Goal: Contribute content

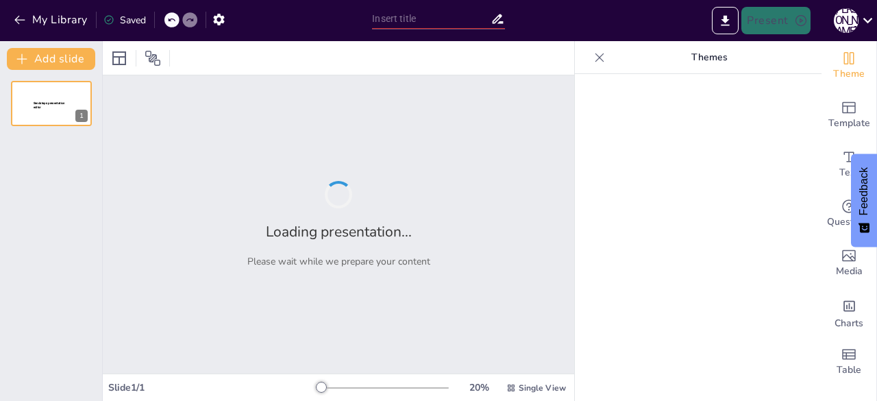
type input "Personal Safety in Physical Activity: Strategies to Avoid Dehydration and Tempe…"
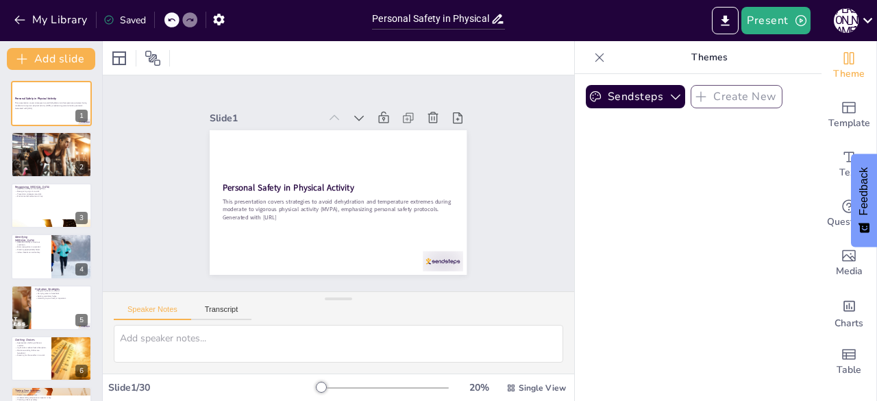
checkbox input "true"
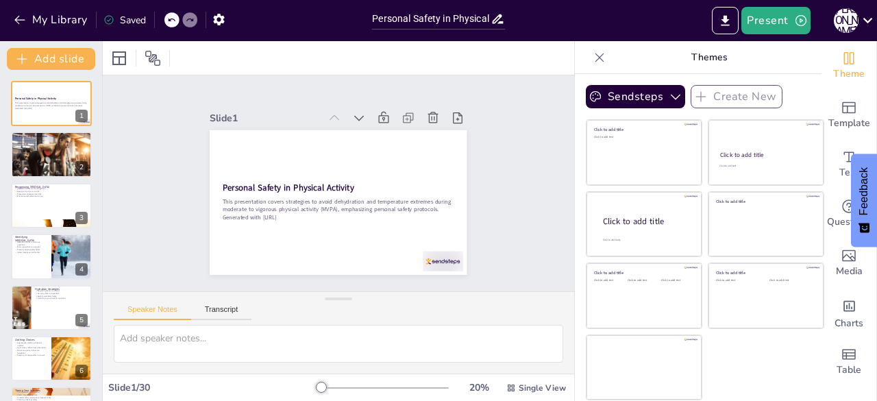
checkbox input "true"
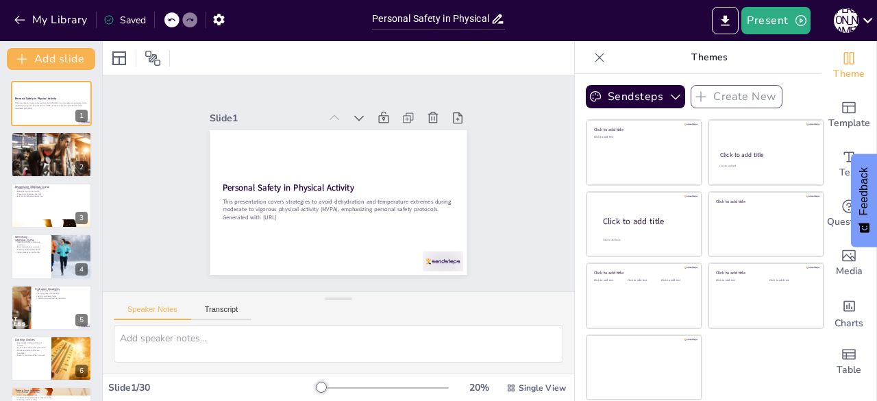
checkbox input "true"
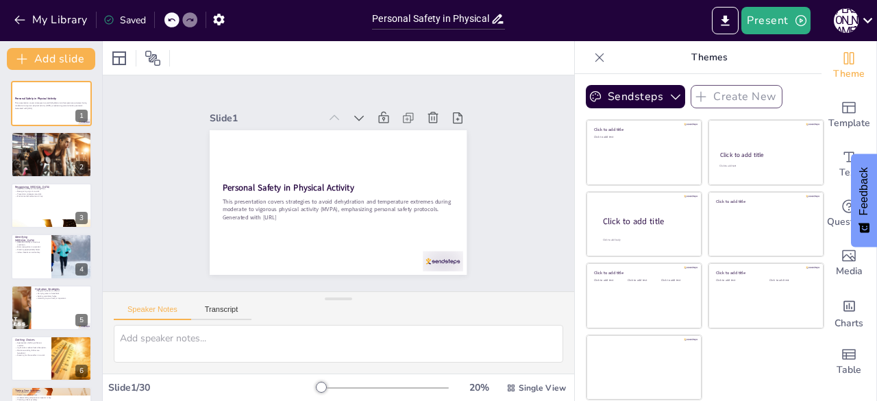
checkbox input "true"
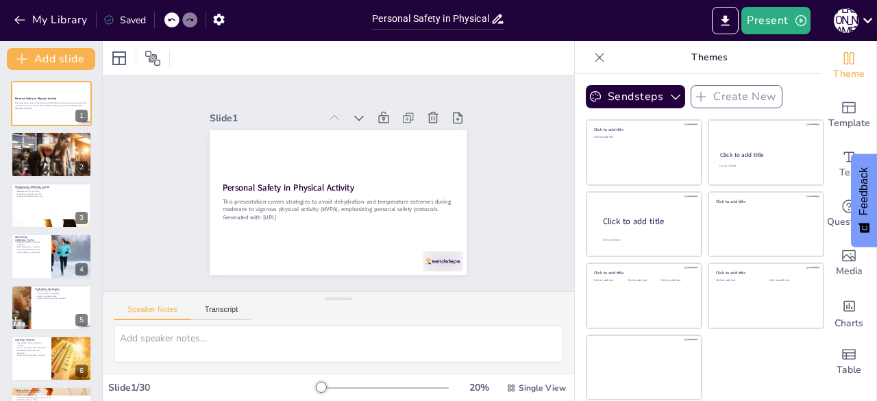
checkbox input "true"
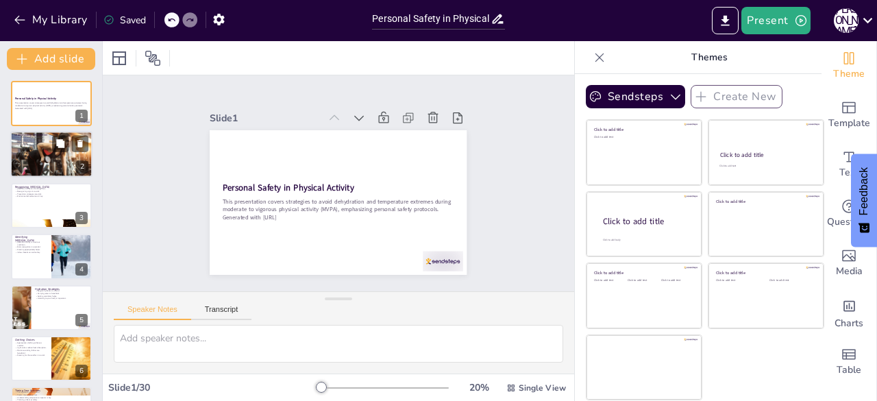
checkbox input "true"
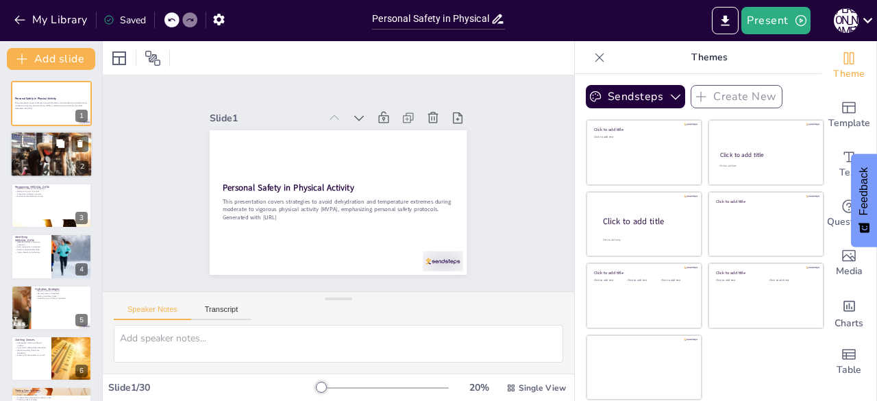
checkbox input "true"
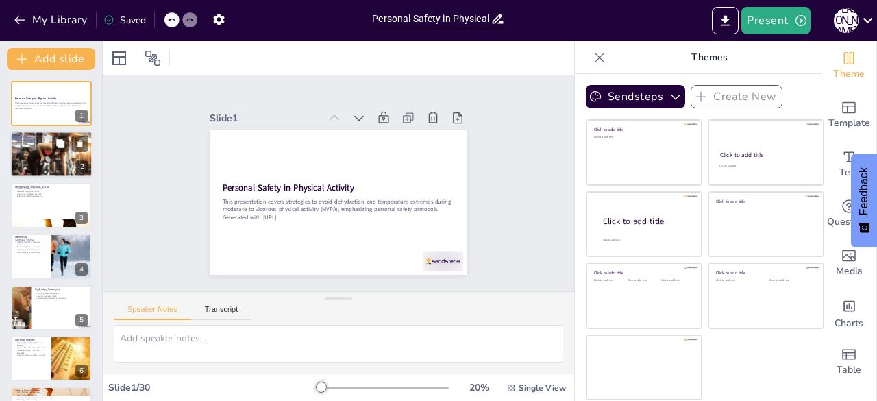
checkbox input "true"
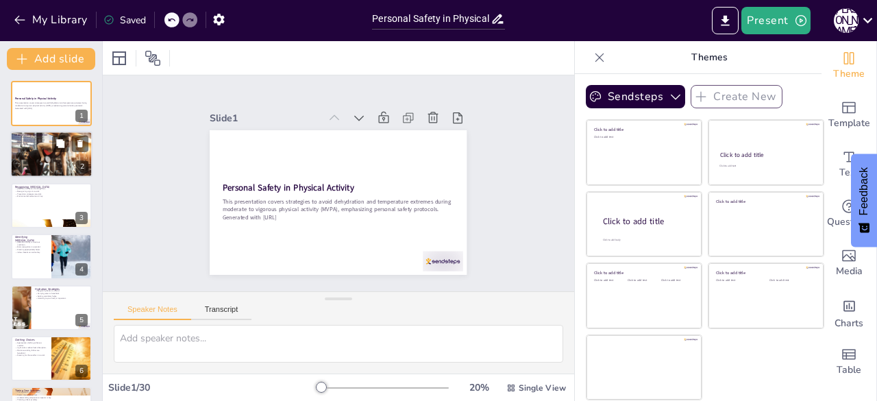
checkbox input "true"
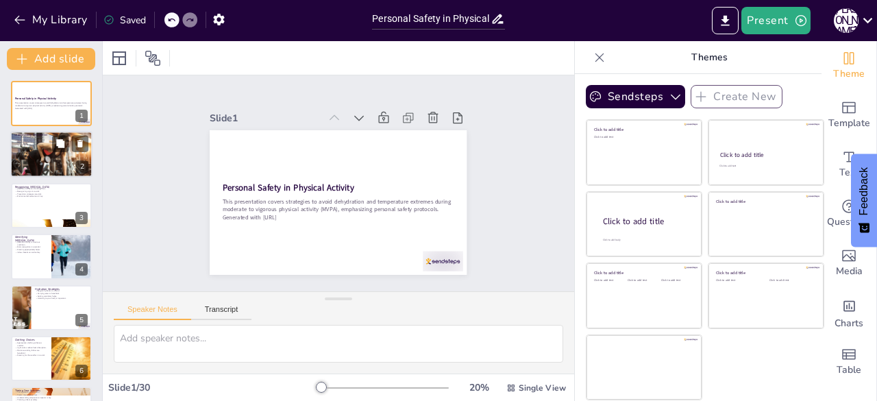
checkbox input "true"
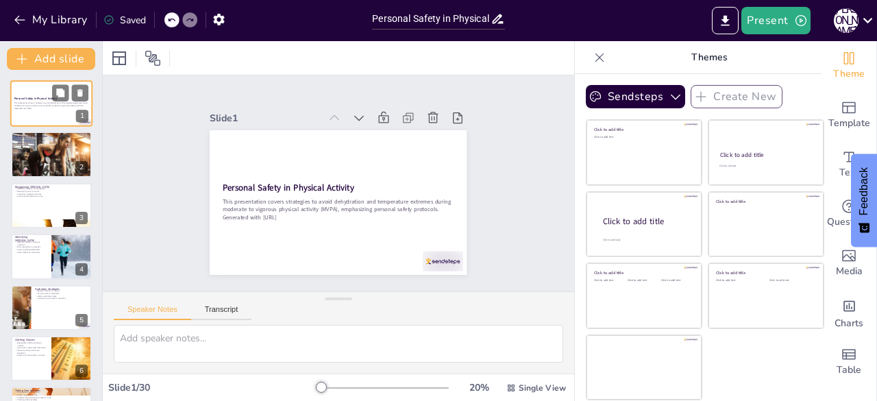
checkbox input "true"
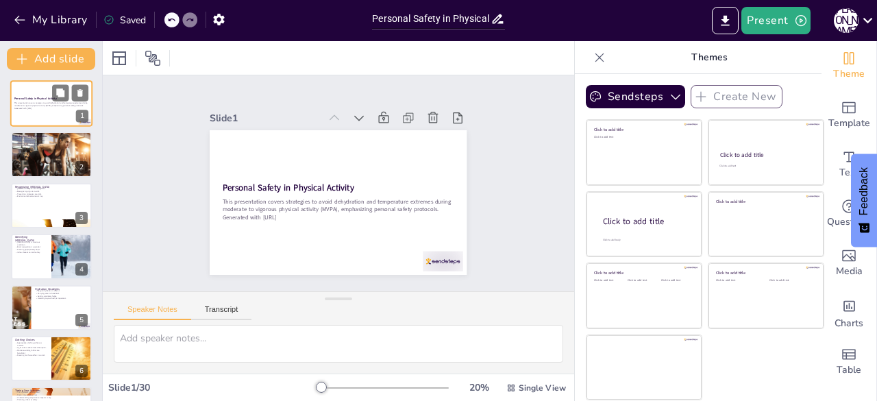
checkbox input "true"
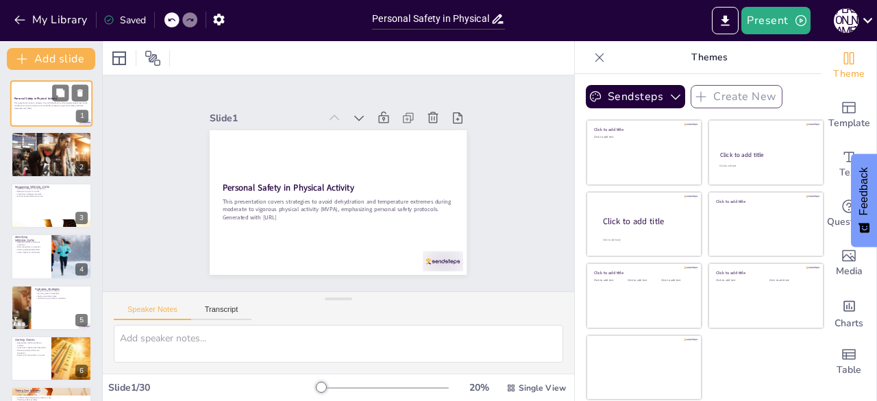
checkbox input "true"
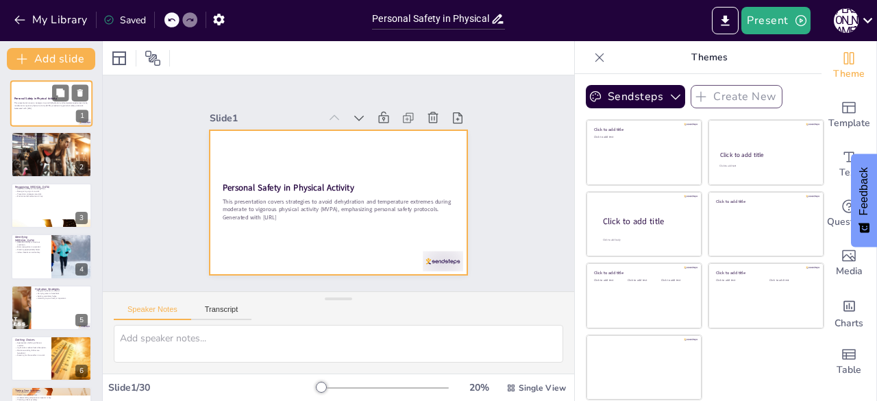
checkbox input "true"
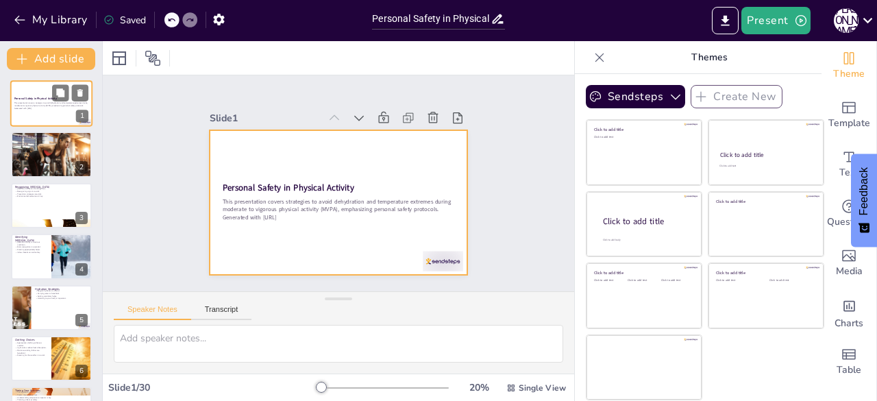
click at [45, 80] on div "Personal Safety in Physical Activity This presentation covers strategies to avo…" at bounding box center [51, 80] width 82 height 0
checkbox input "true"
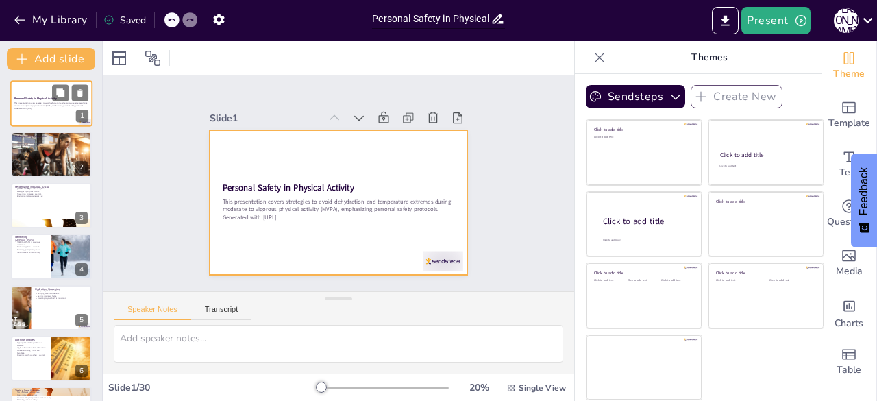
checkbox input "true"
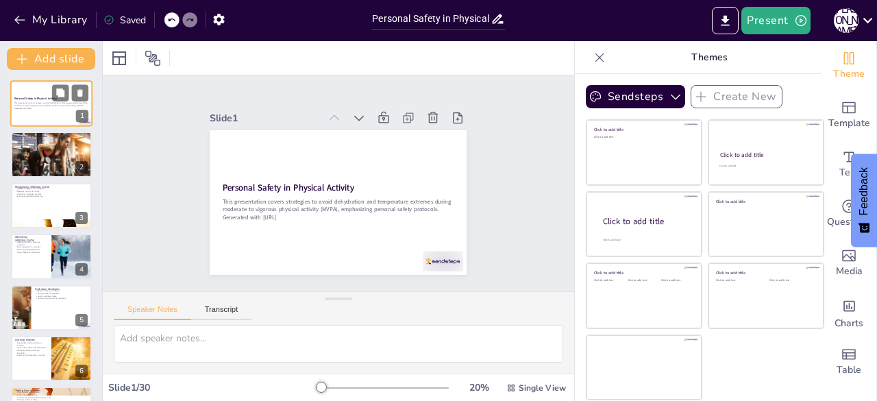
checkbox input "true"
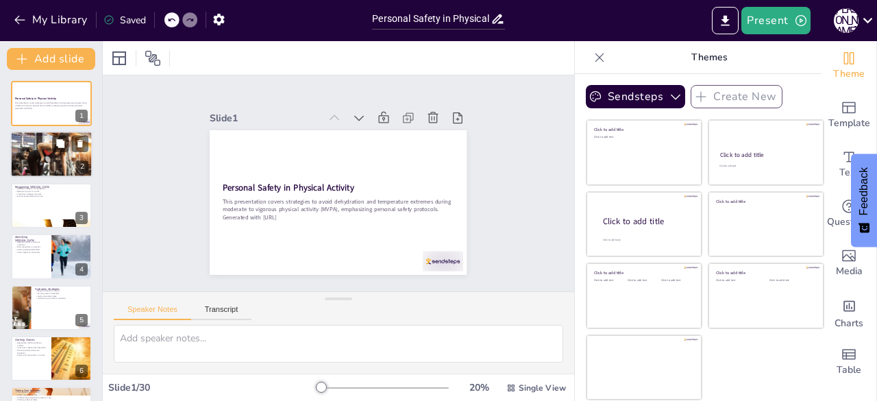
checkbox input "true"
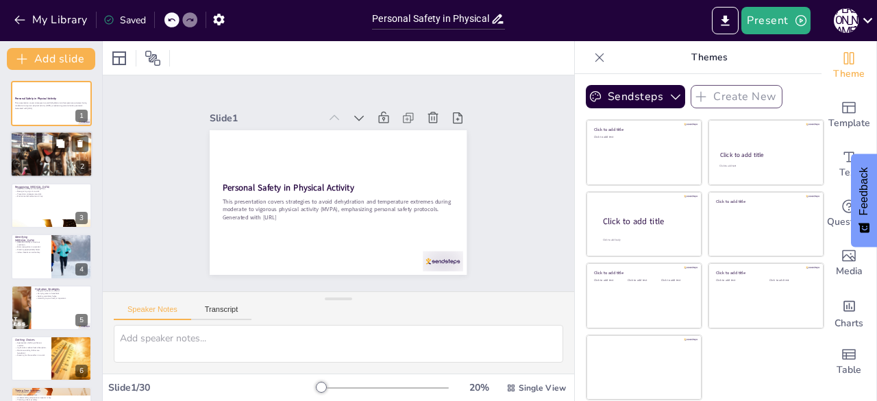
checkbox input "true"
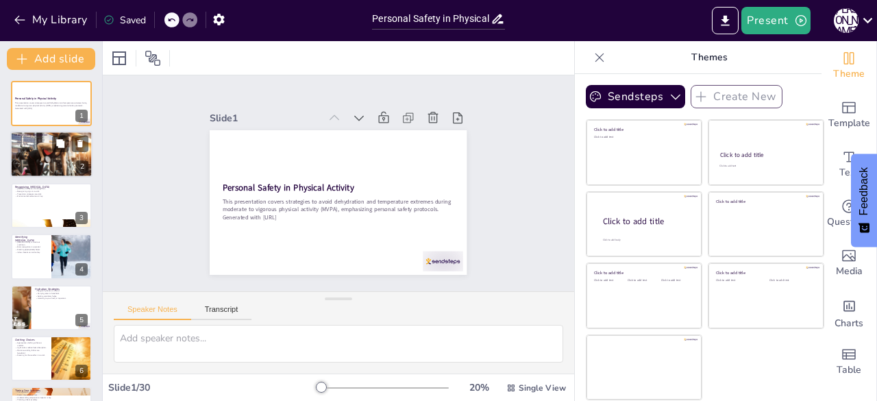
checkbox input "true"
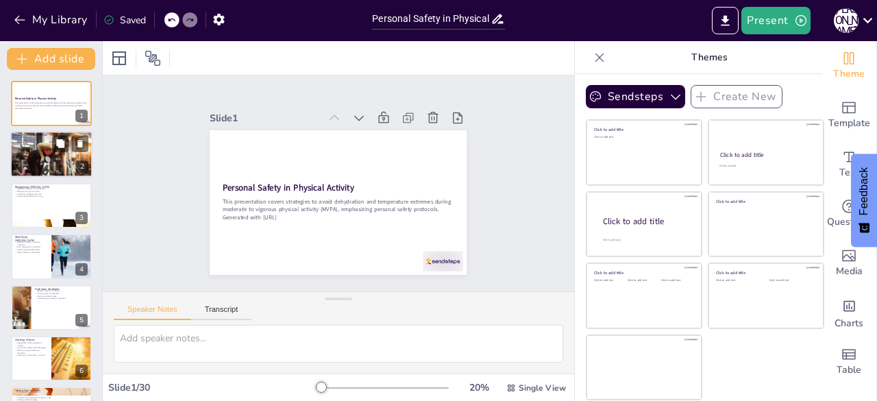
checkbox input "true"
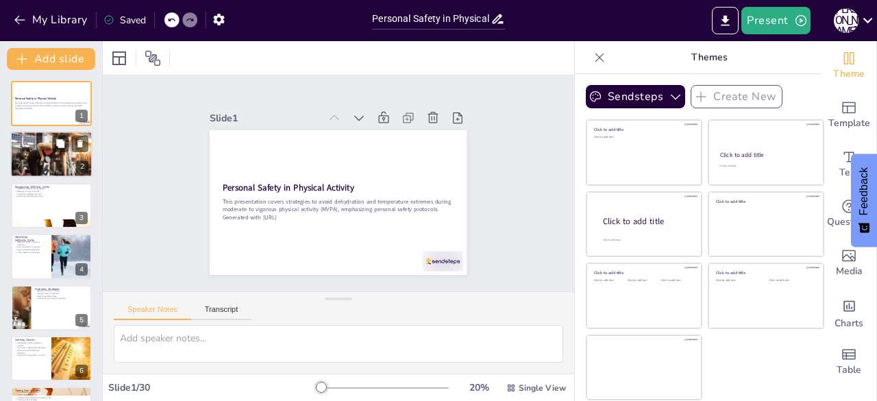
checkbox input "true"
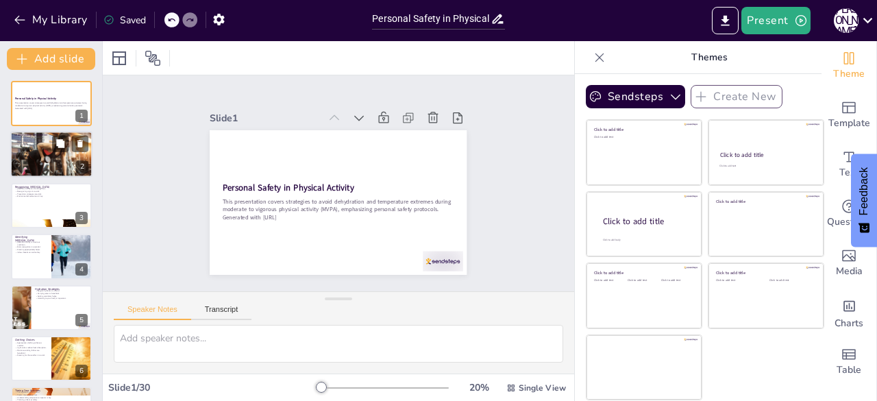
checkbox input "true"
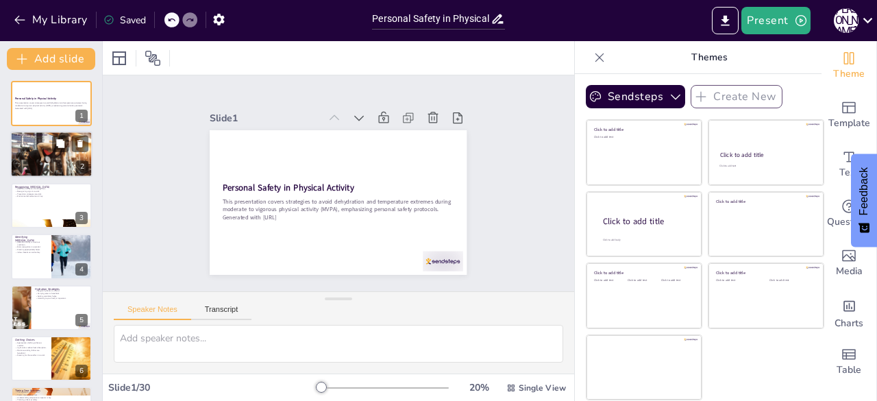
checkbox input "true"
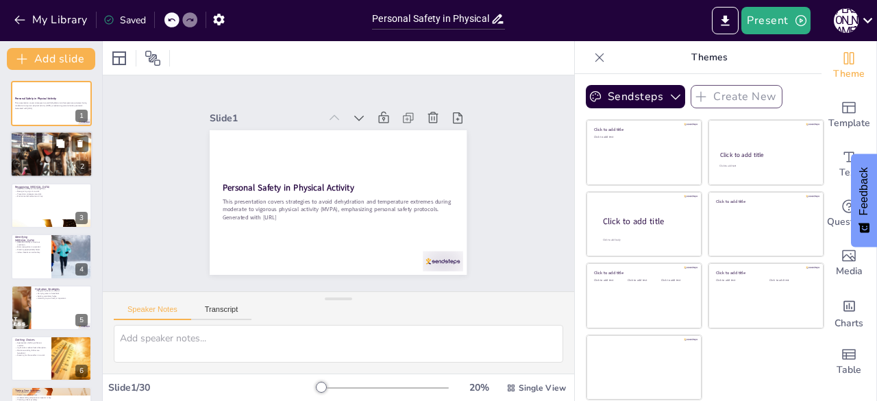
click at [41, 147] on div at bounding box center [51, 154] width 82 height 55
type textarea "Dehydration can cause serious health issues, including [MEDICAL_DATA] and decre…"
checkbox input "true"
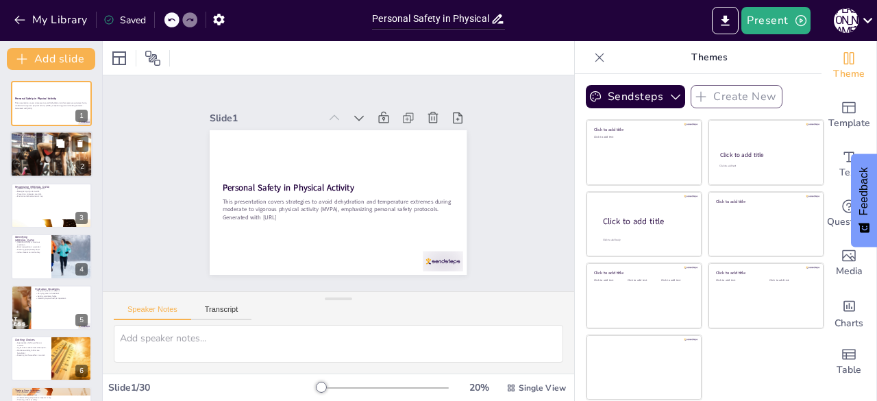
checkbox input "true"
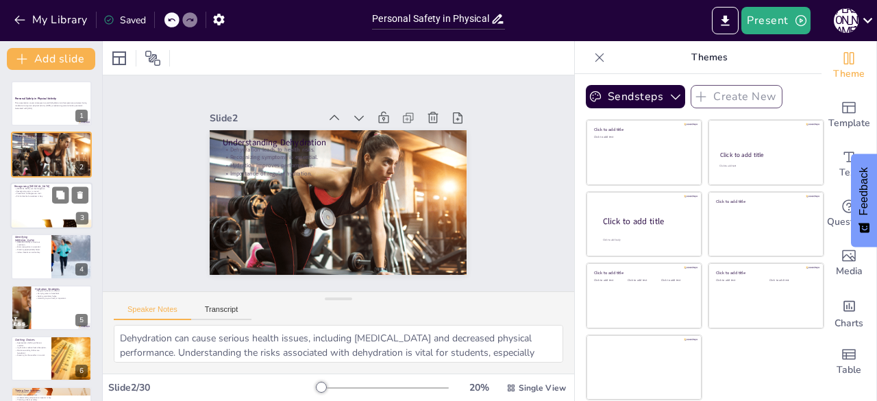
checkbox input "true"
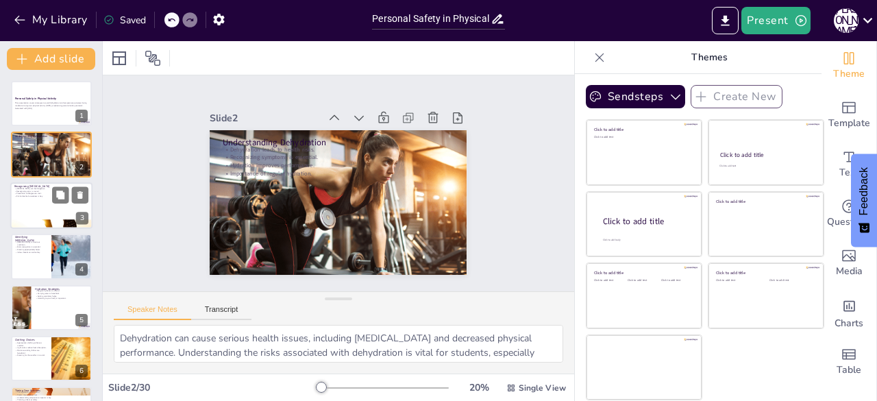
checkbox input "true"
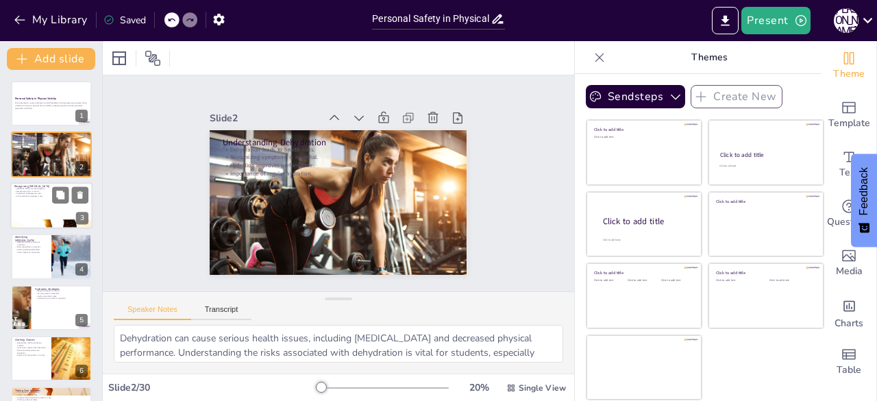
checkbox input "true"
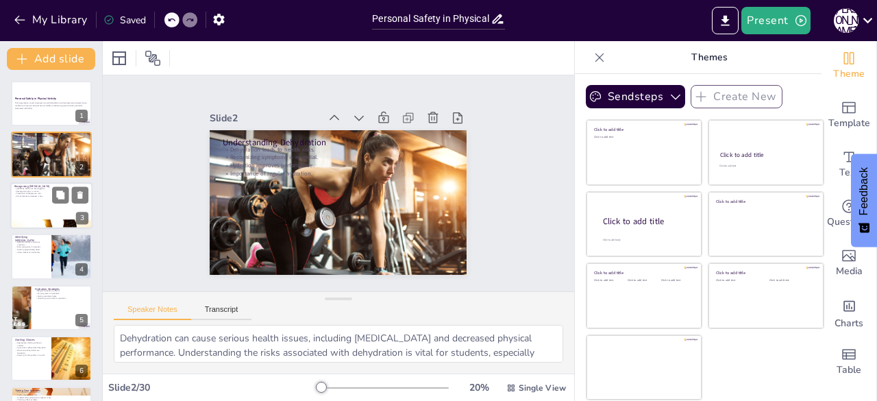
checkbox input "true"
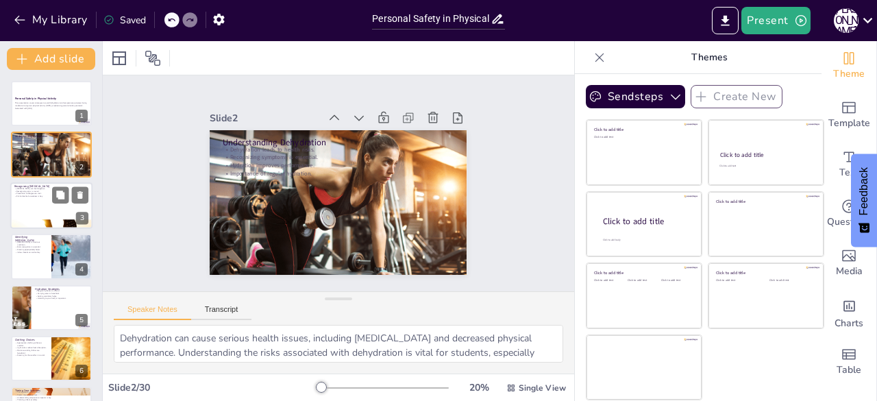
checkbox input "true"
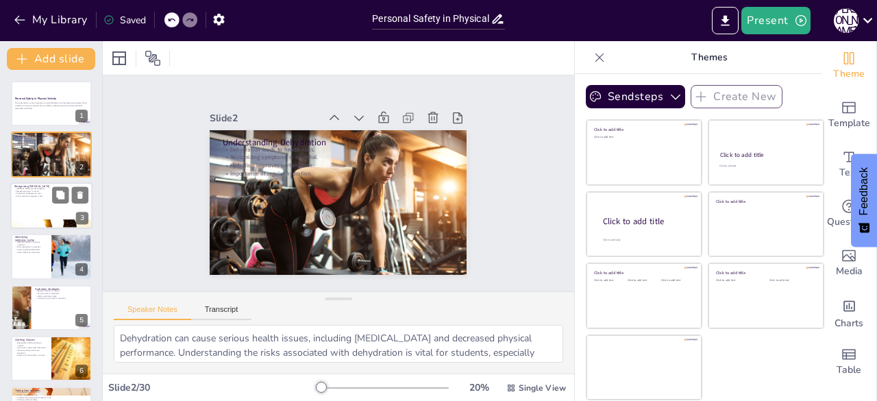
checkbox input "true"
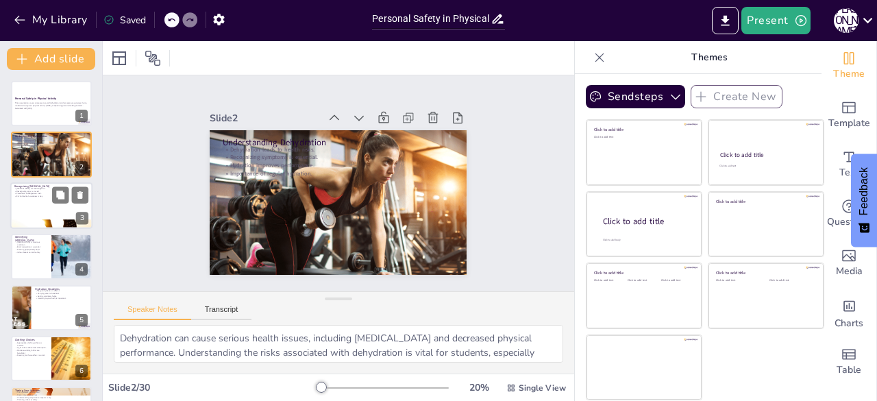
checkbox input "true"
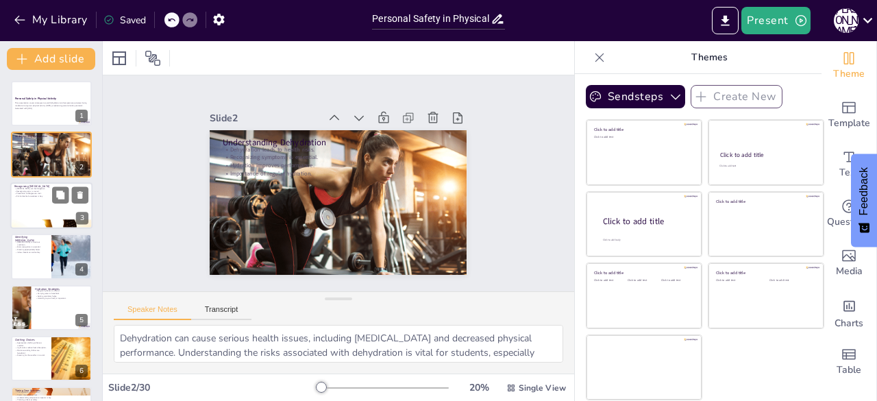
checkbox input "true"
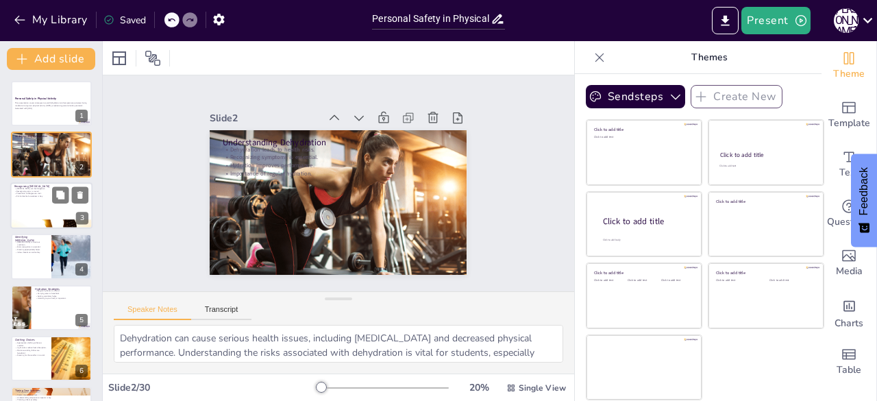
click at [42, 201] on div at bounding box center [51, 205] width 82 height 47
type textarea "[MEDICAL_DATA] poses serious health risks, including [MEDICAL_DATA]. Students n…"
checkbox input "true"
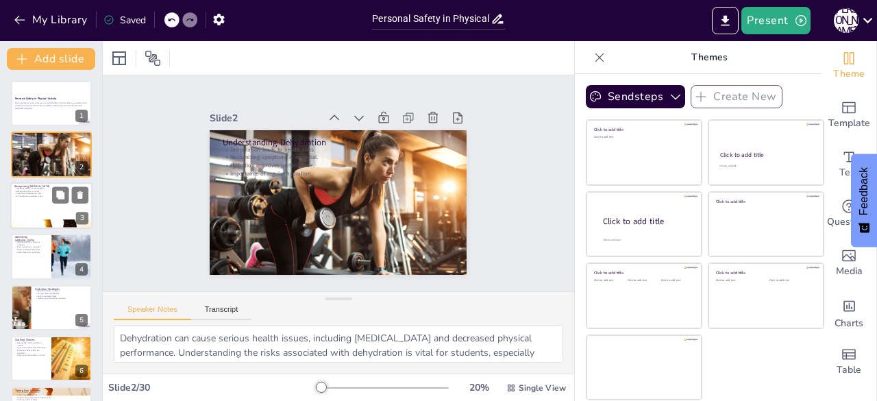
checkbox input "true"
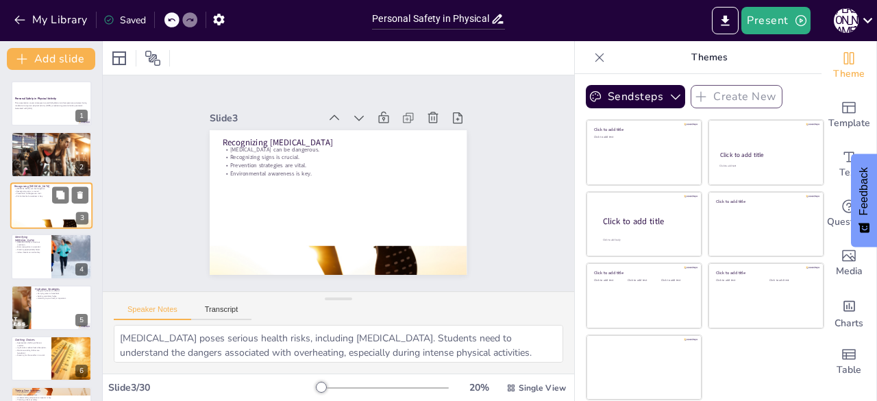
checkbox input "true"
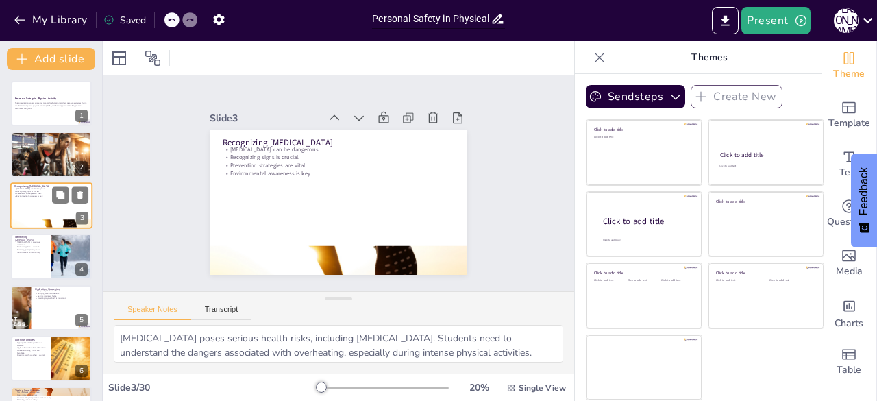
checkbox input "true"
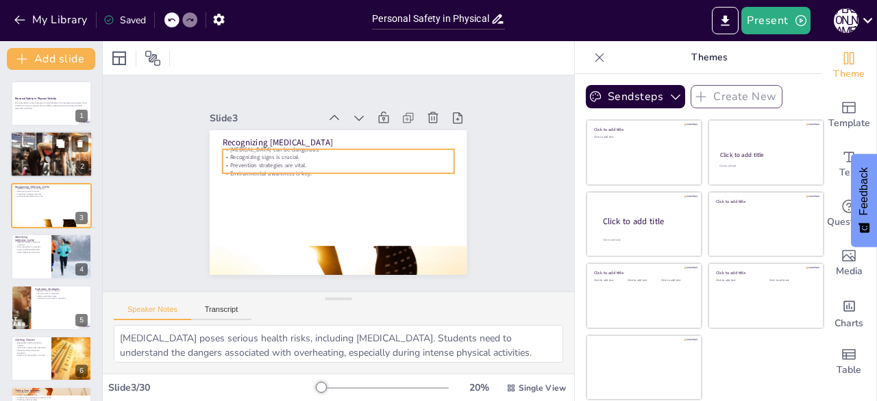
checkbox input "true"
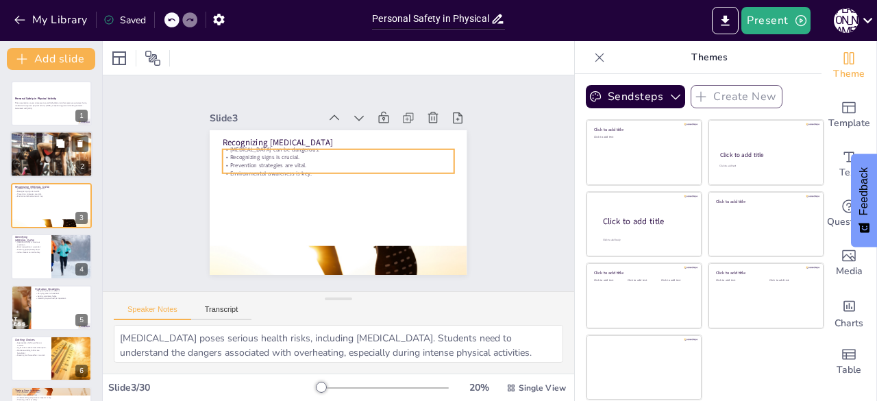
checkbox input "true"
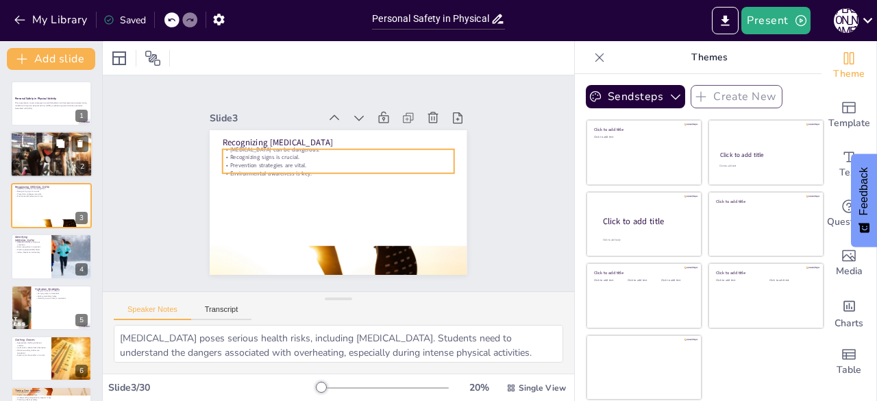
checkbox input "true"
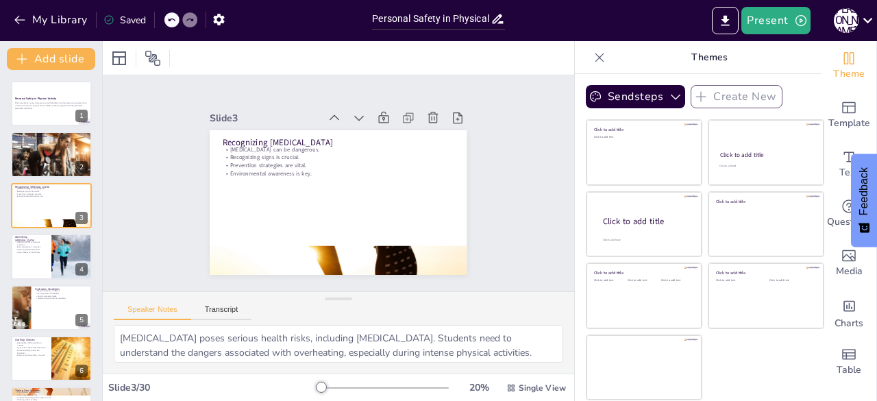
checkbox input "true"
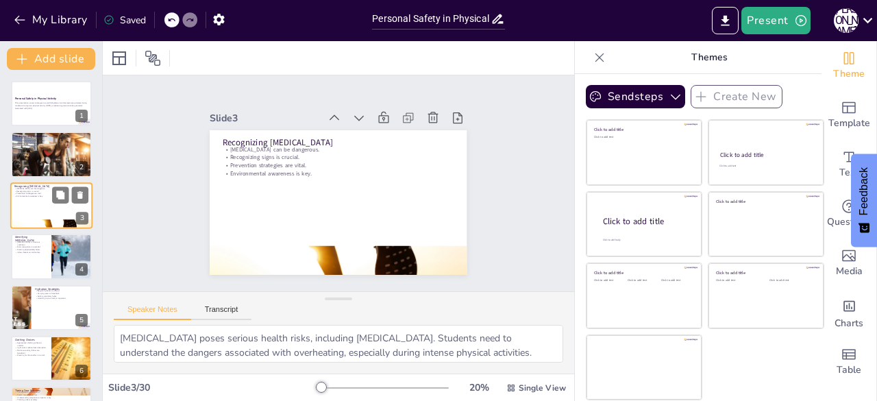
checkbox input "true"
click at [38, 255] on div at bounding box center [51, 256] width 82 height 47
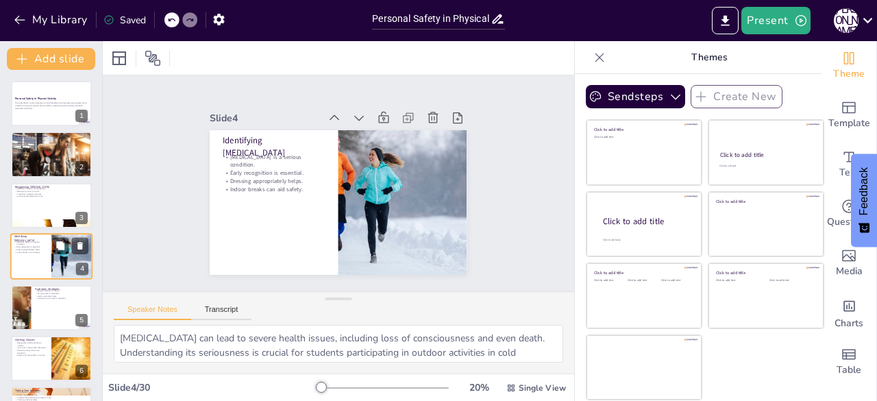
scroll to position [21, 0]
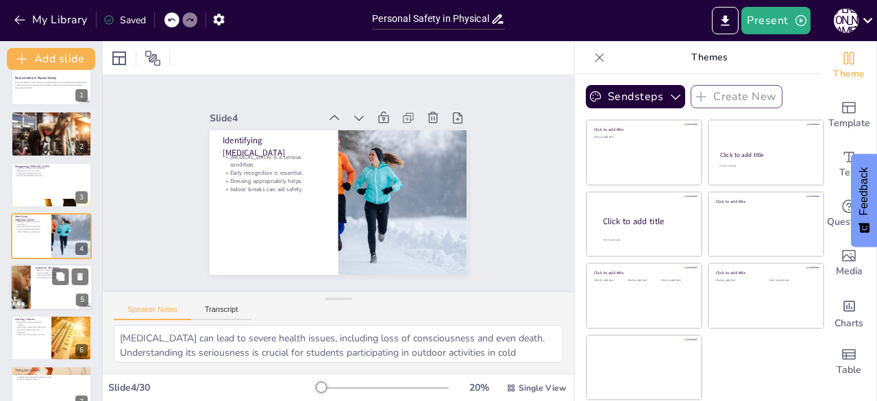
click at [44, 279] on div at bounding box center [51, 287] width 82 height 47
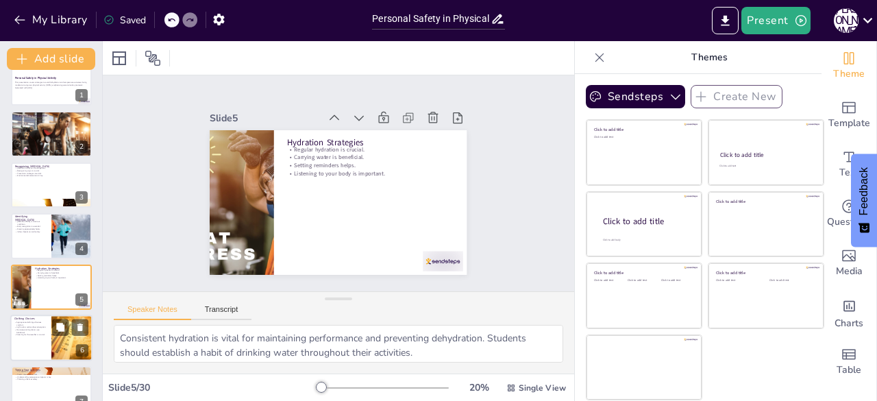
scroll to position [72, 0]
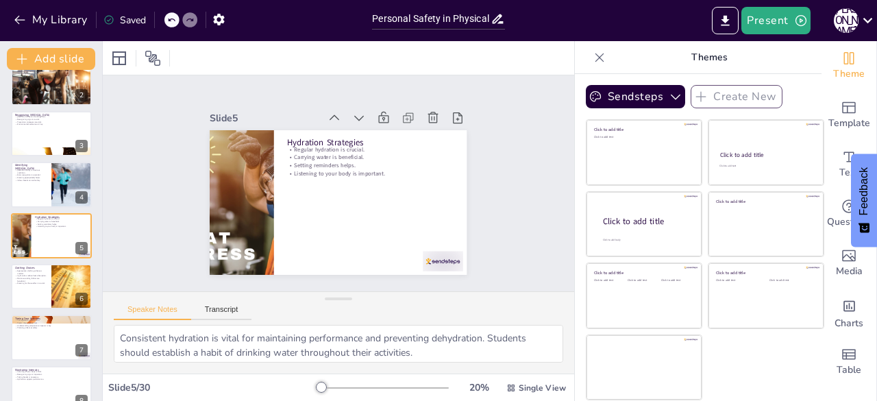
click at [53, 338] on div at bounding box center [51, 336] width 81 height 45
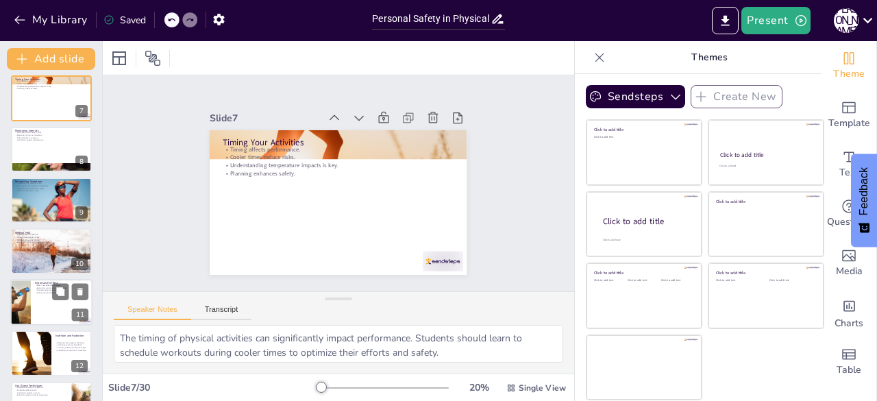
click at [45, 303] on div at bounding box center [51, 302] width 82 height 47
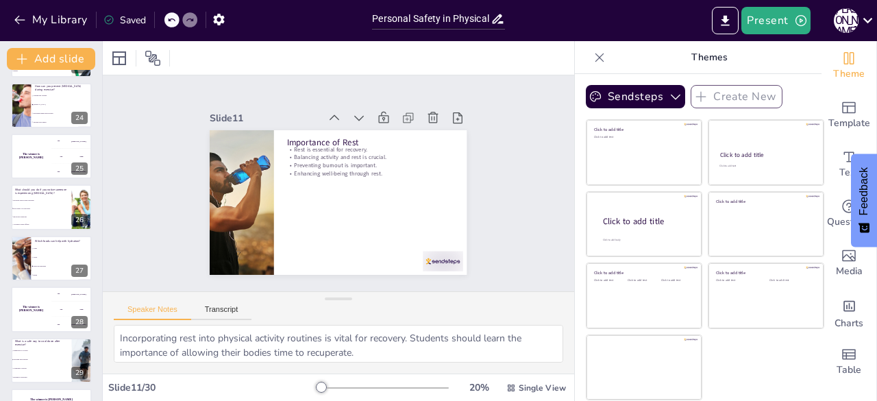
scroll to position [1214, 0]
